Goal: Navigation & Orientation: Understand site structure

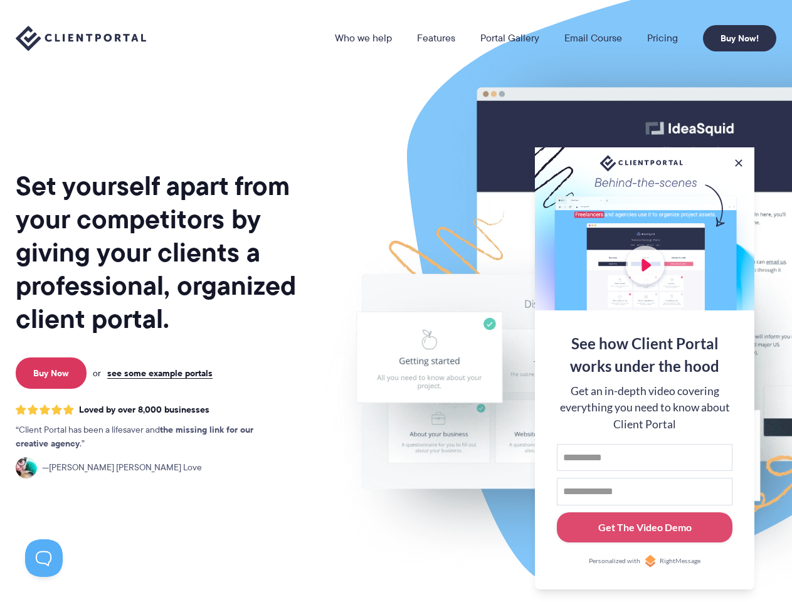
click at [364, 38] on link "Who we help" at bounding box center [363, 38] width 57 height 10
click at [739, 161] on button at bounding box center [739, 163] width 13 height 13
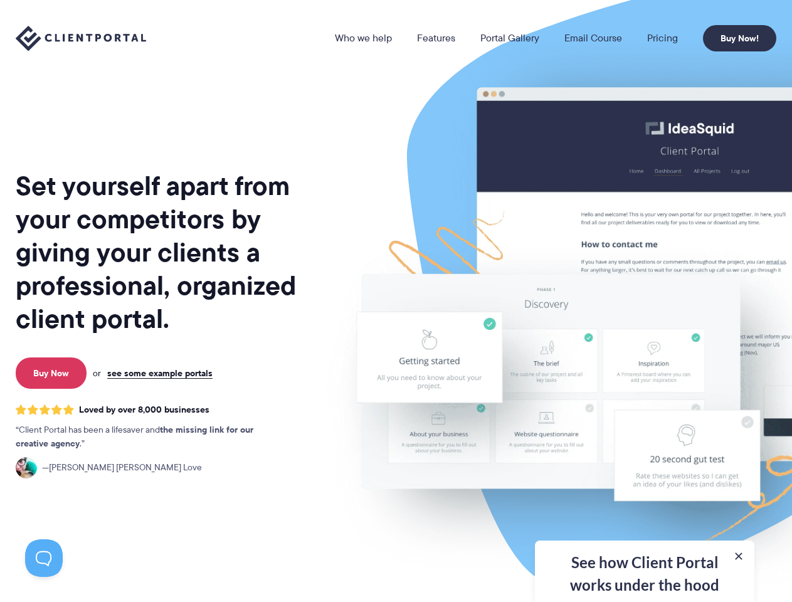
click at [645, 367] on img at bounding box center [655, 310] width 703 height 601
click at [44, 558] on button at bounding box center [44, 558] width 38 height 38
